Goal: Task Accomplishment & Management: Manage account settings

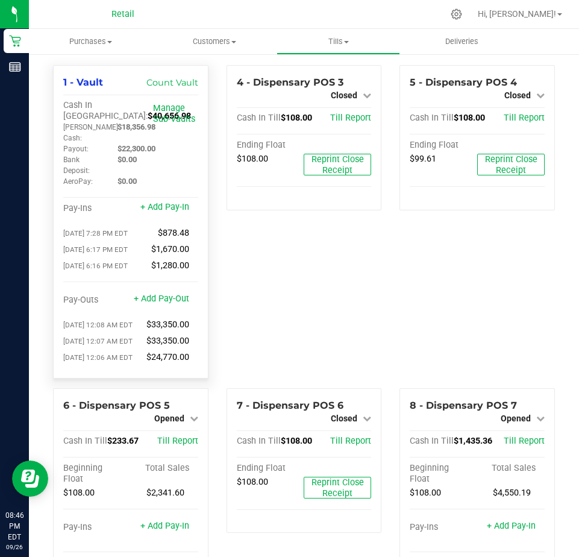
scroll to position [93, 0]
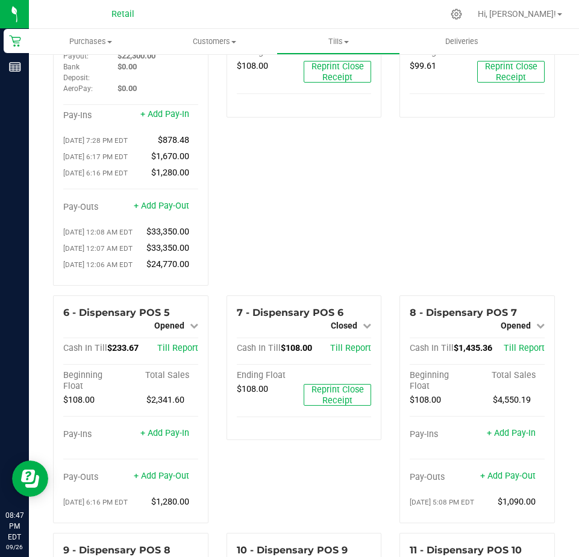
drag, startPoint x: 74, startPoint y: 136, endPoint x: 48, endPoint y: 158, distance: 34.3
click at [65, 140] on div "Pay-Ins + Add Pay-In [DATE] 7:28 PM EDT $878.48 [DATE] 6:17 PM EDT $1,670.00 [D…" at bounding box center [130, 147] width 135 height 74
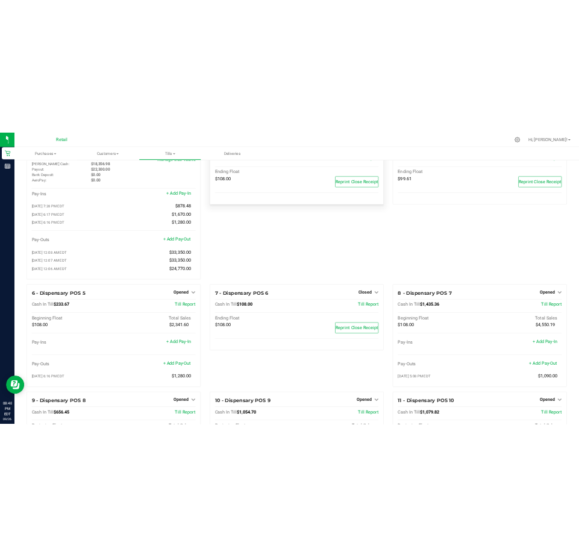
scroll to position [0, 0]
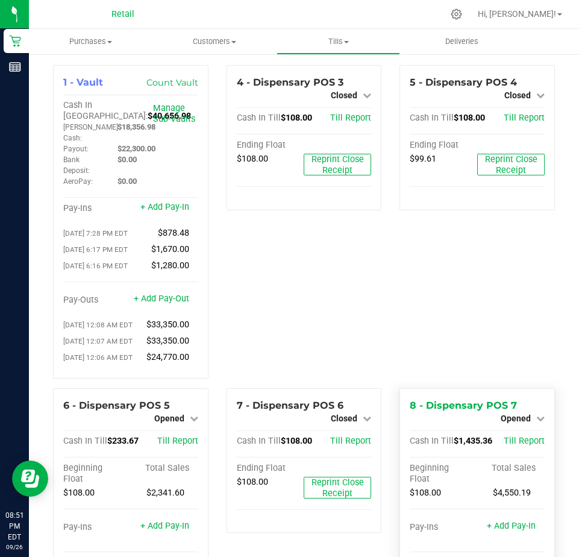
click at [529, 433] on div "8 - Dispensary POS 7 Opened Close Till Cash In Till $1,435.36 Till Report Begin…" at bounding box center [478, 502] width 156 height 228
click at [502, 426] on div "Opened" at bounding box center [523, 418] width 44 height 14
click at [509, 423] on span "Opened" at bounding box center [516, 419] width 30 height 10
click at [519, 433] on link "Close Till" at bounding box center [517, 429] width 33 height 10
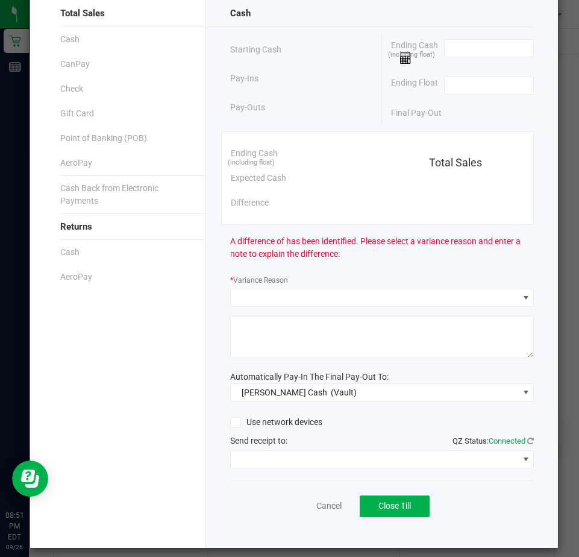
scroll to position [81, 0]
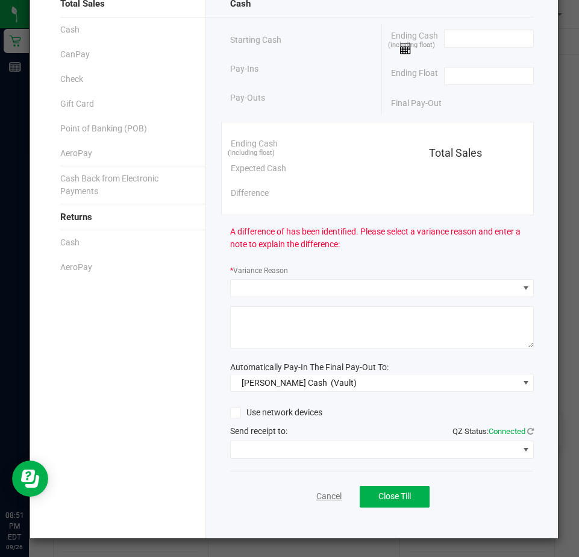
click at [330, 494] on link "Cancel" at bounding box center [328, 496] width 25 height 13
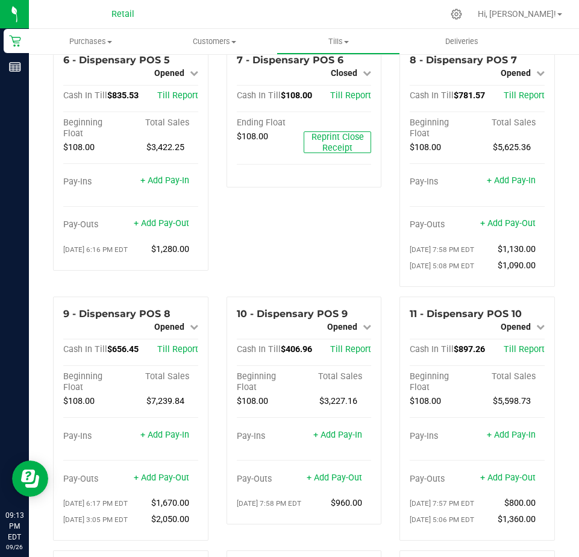
scroll to position [362, 0]
